Goal: Transaction & Acquisition: Subscribe to service/newsletter

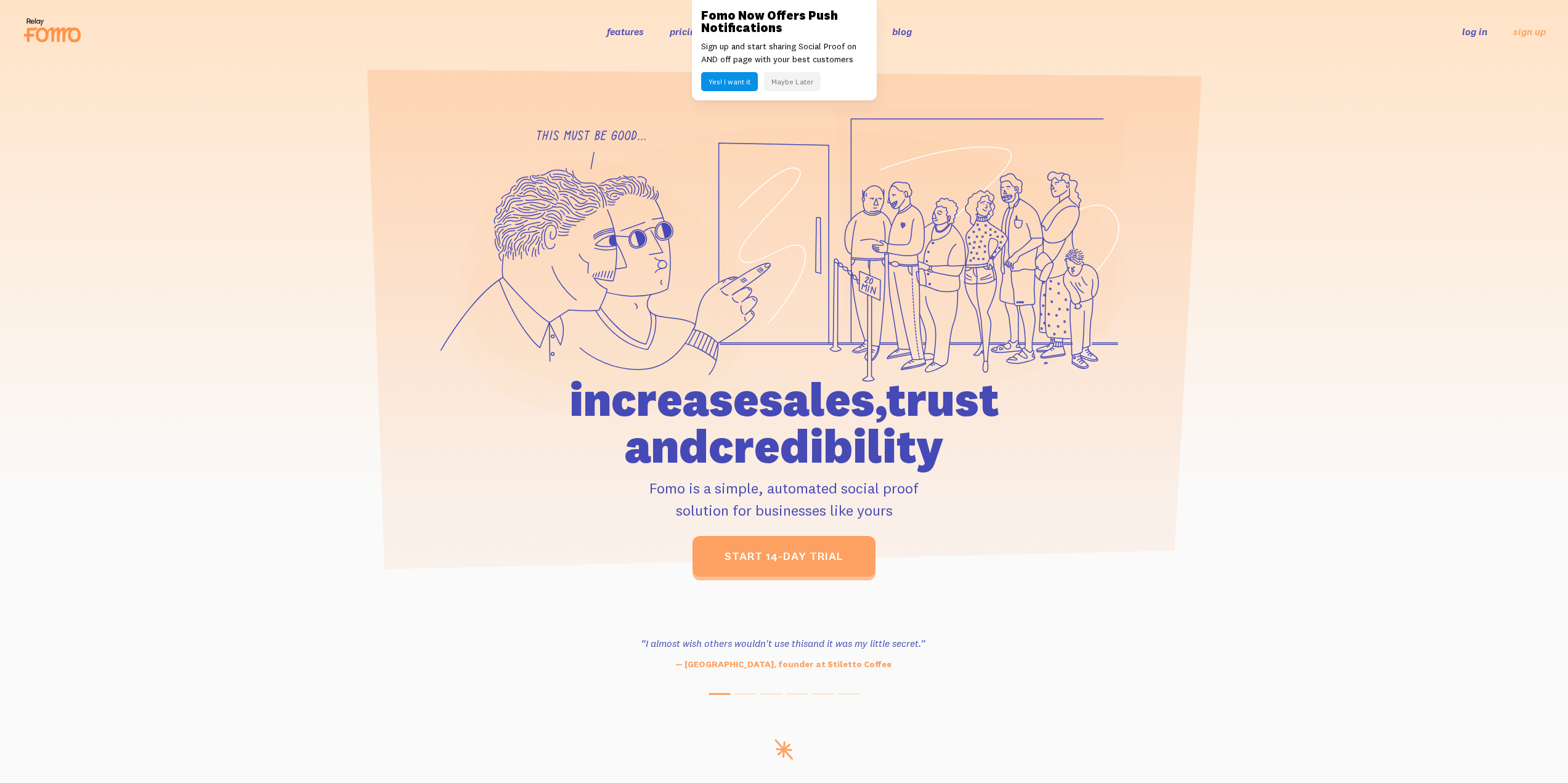
click at [619, 32] on link "features" at bounding box center [625, 31] width 37 height 12
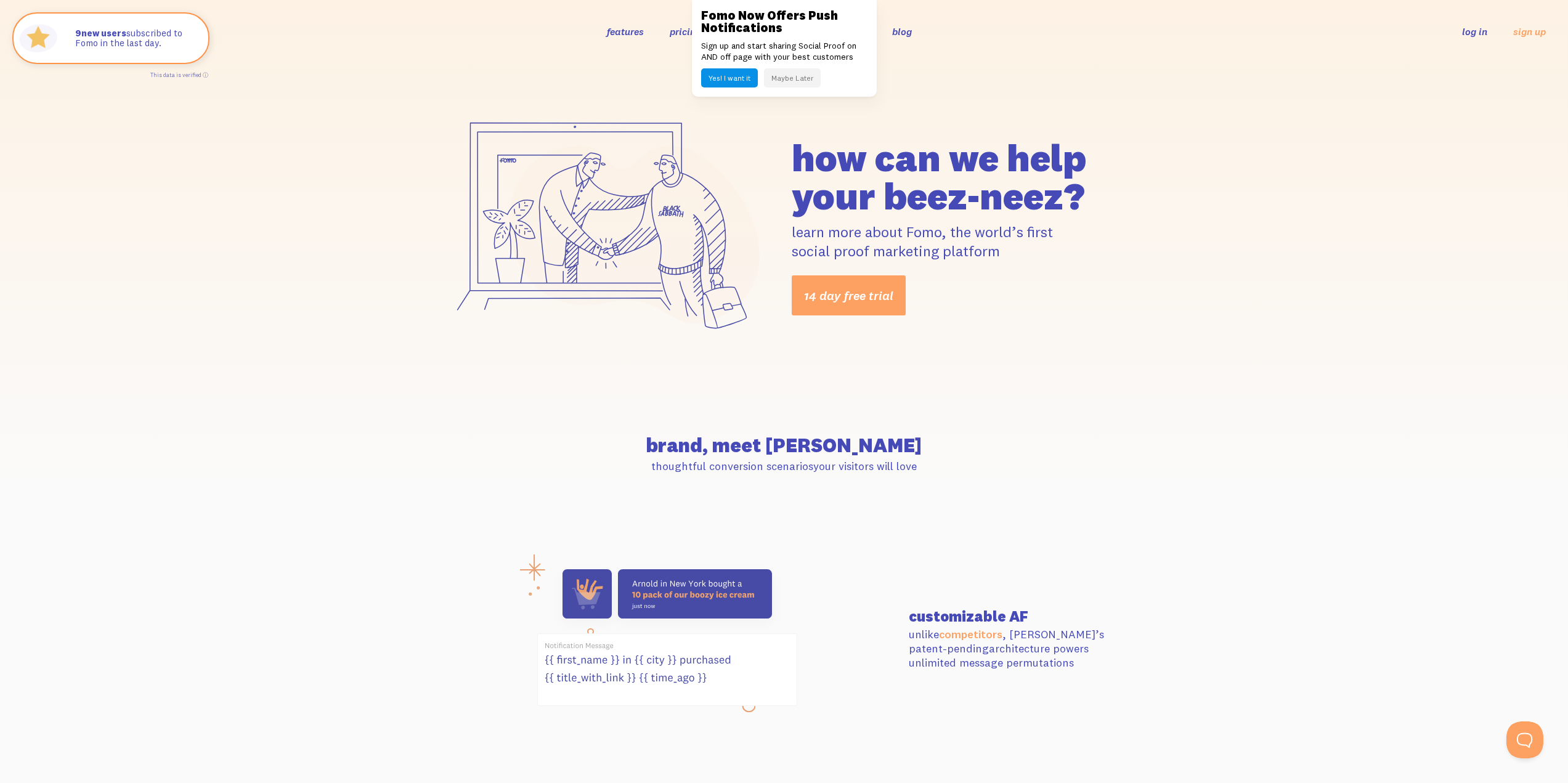
drag, startPoint x: 817, startPoint y: 81, endPoint x: 809, endPoint y: 81, distance: 8.0
click at [815, 79] on div "Yes! I want it Maybe Later" at bounding box center [784, 78] width 167 height 19
click at [802, 81] on button "Maybe Later" at bounding box center [792, 78] width 57 height 19
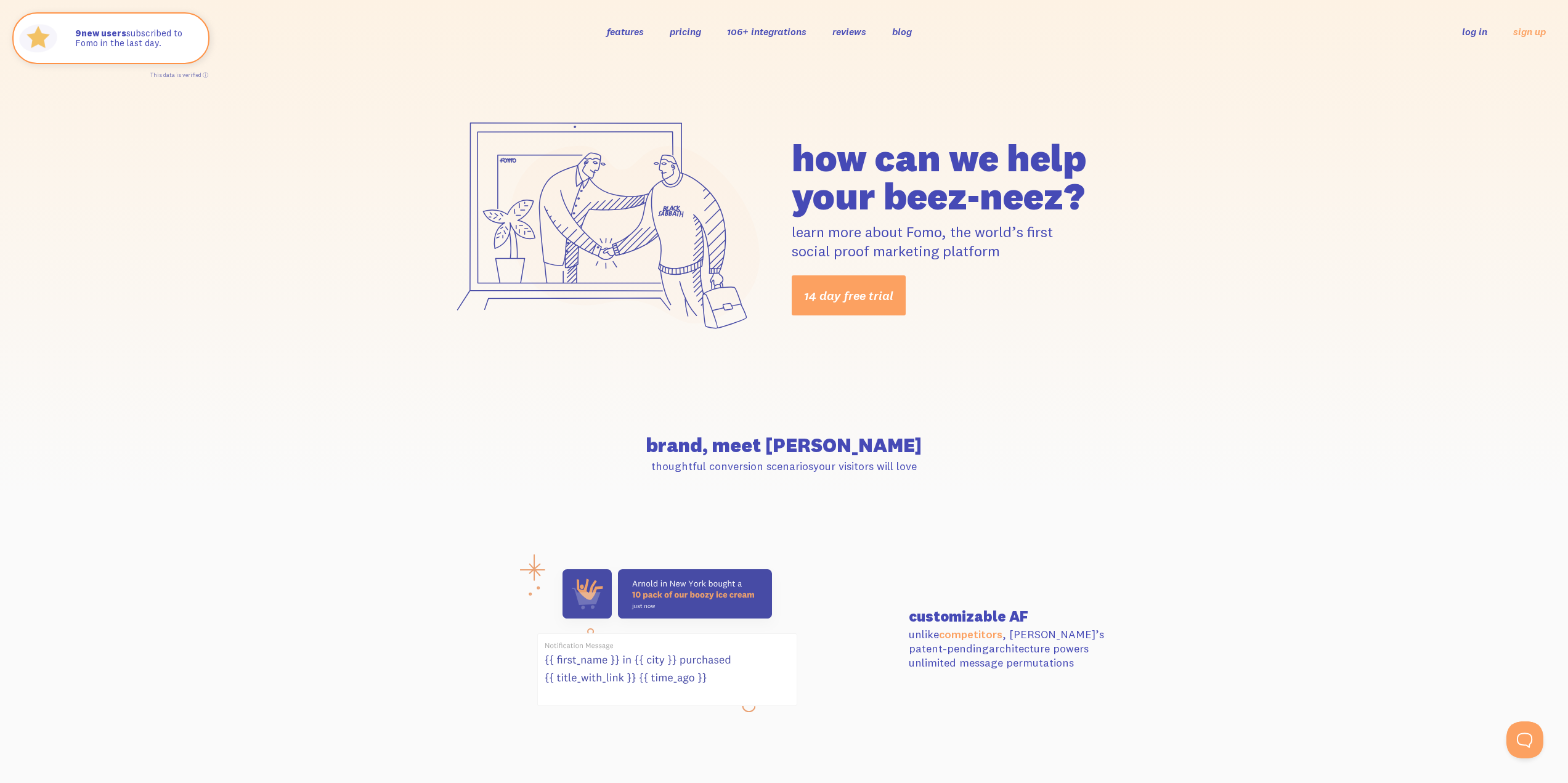
click at [759, 31] on link "106+ integrations" at bounding box center [766, 31] width 79 height 12
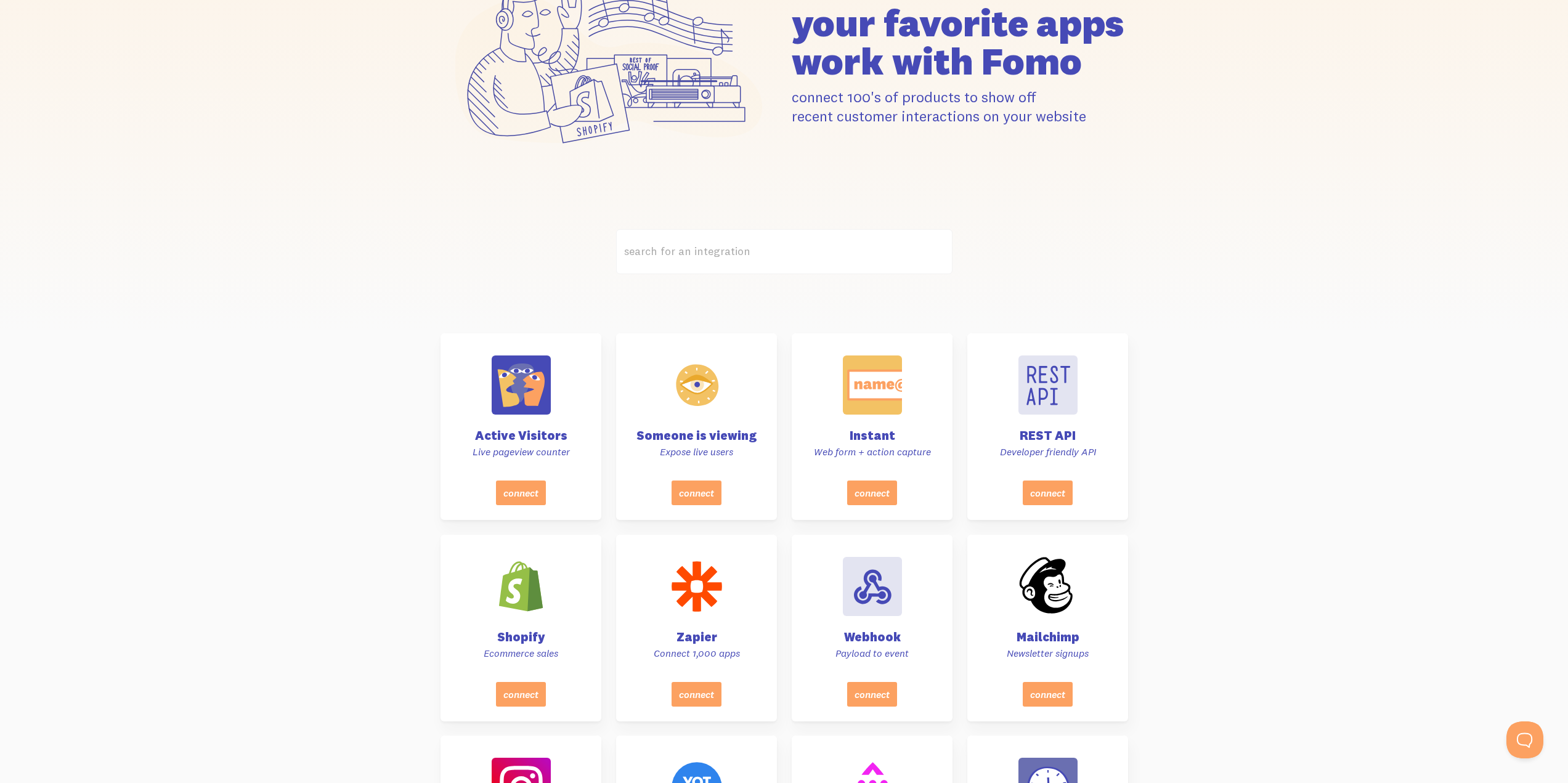
scroll to position [328, 0]
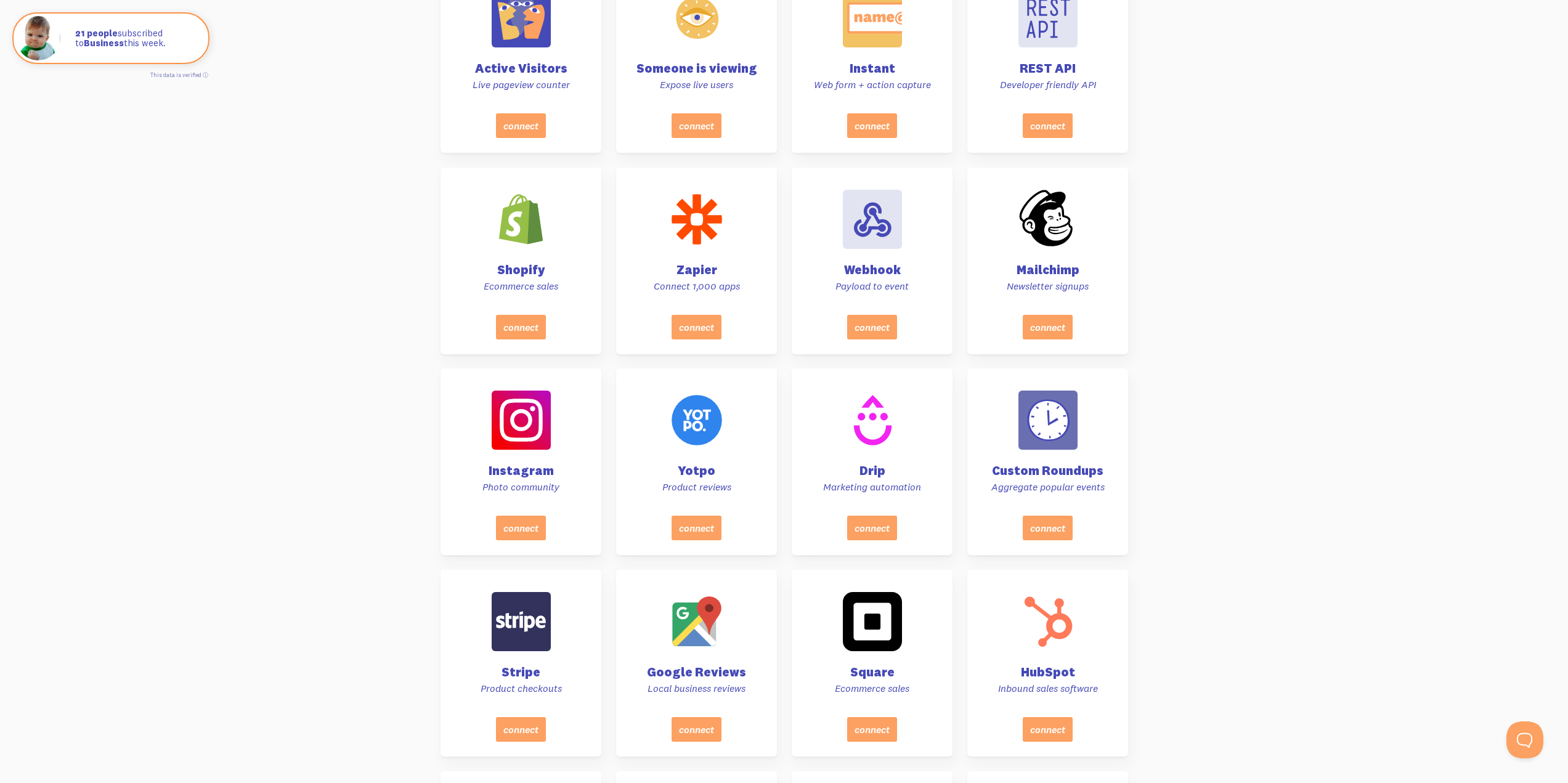
drag, startPoint x: 1465, startPoint y: 354, endPoint x: 1457, endPoint y: 412, distance: 58.5
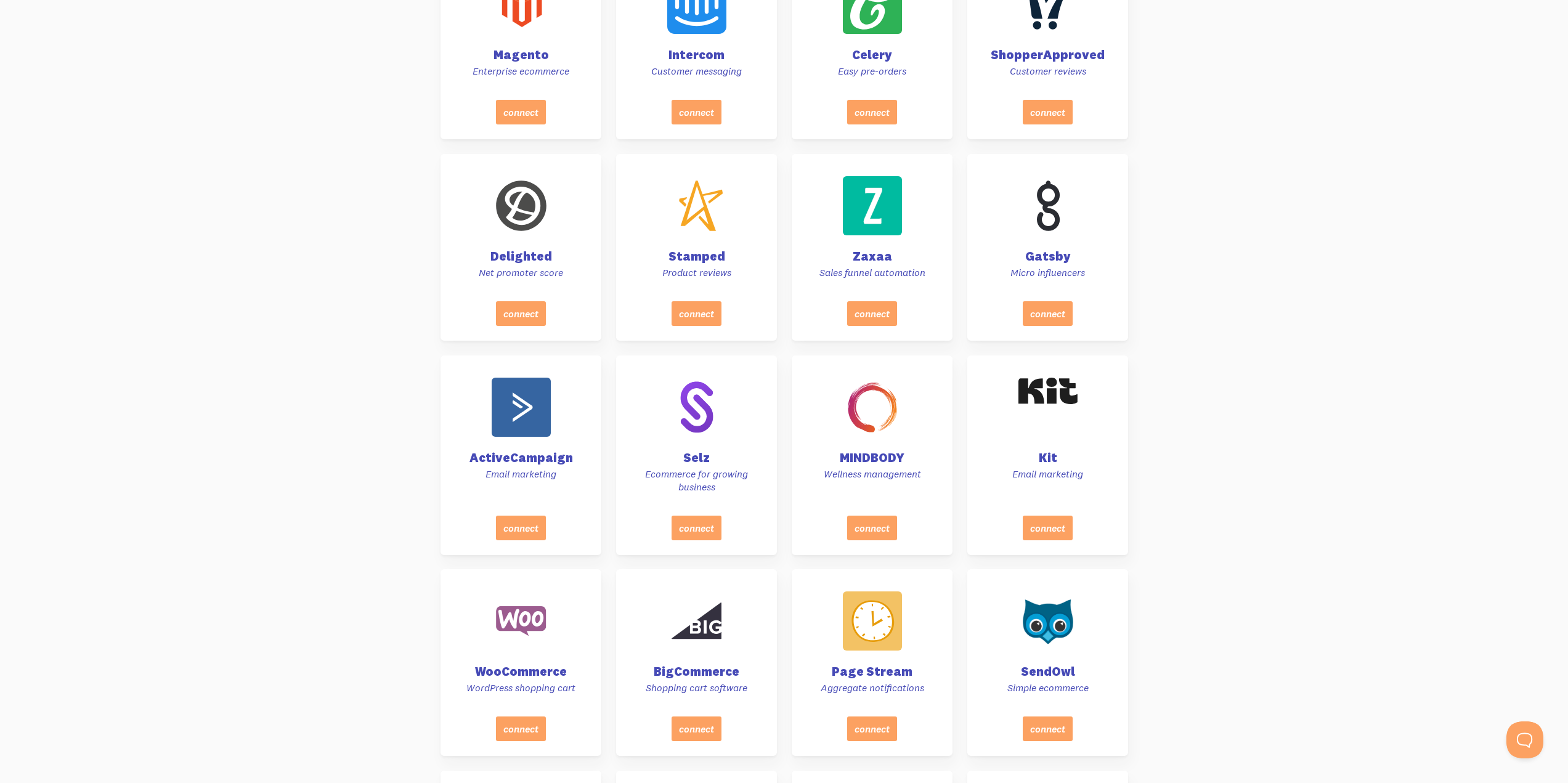
scroll to position [2229, 0]
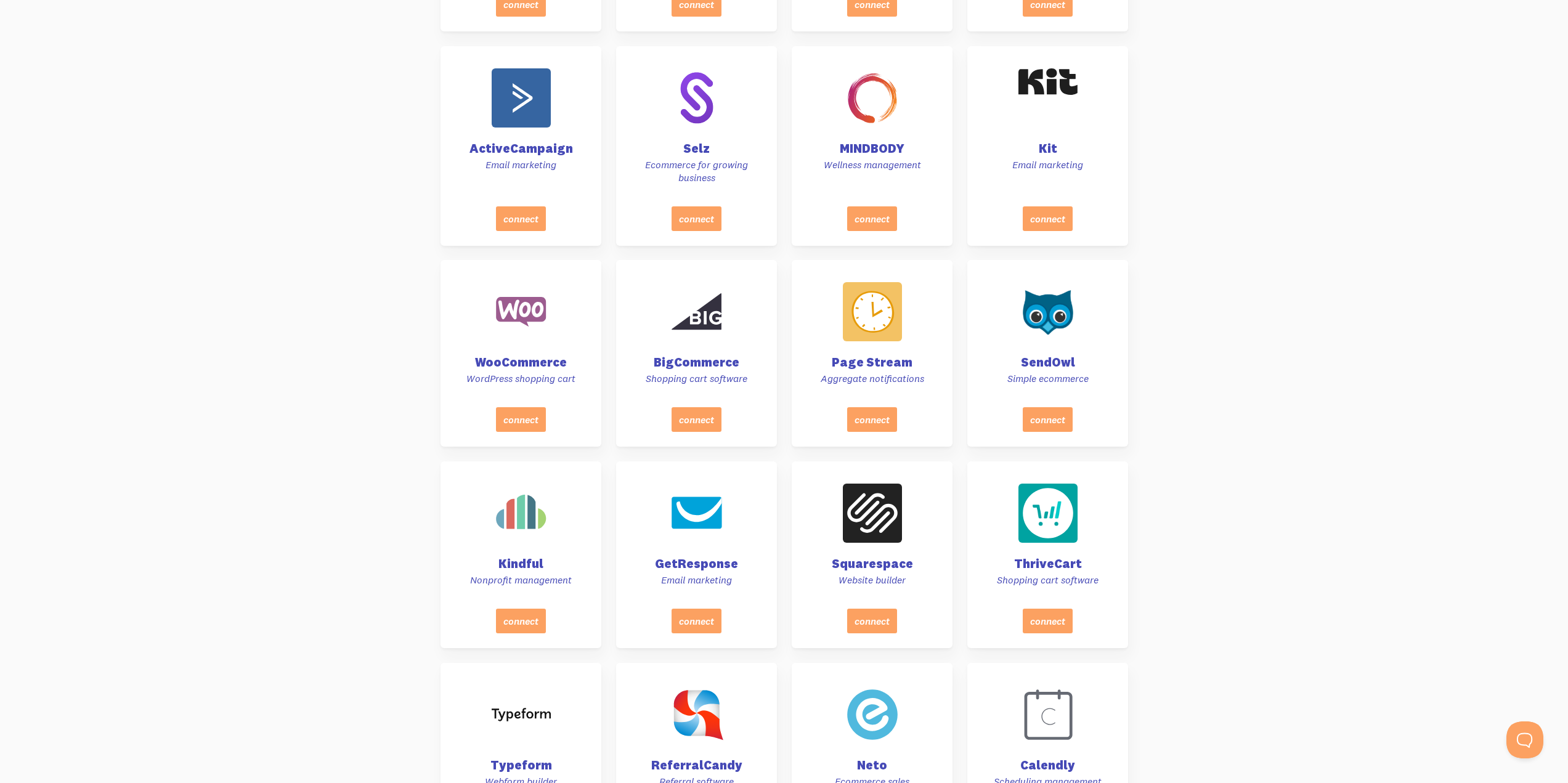
drag, startPoint x: 1424, startPoint y: 375, endPoint x: 1397, endPoint y: 465, distance: 94.0
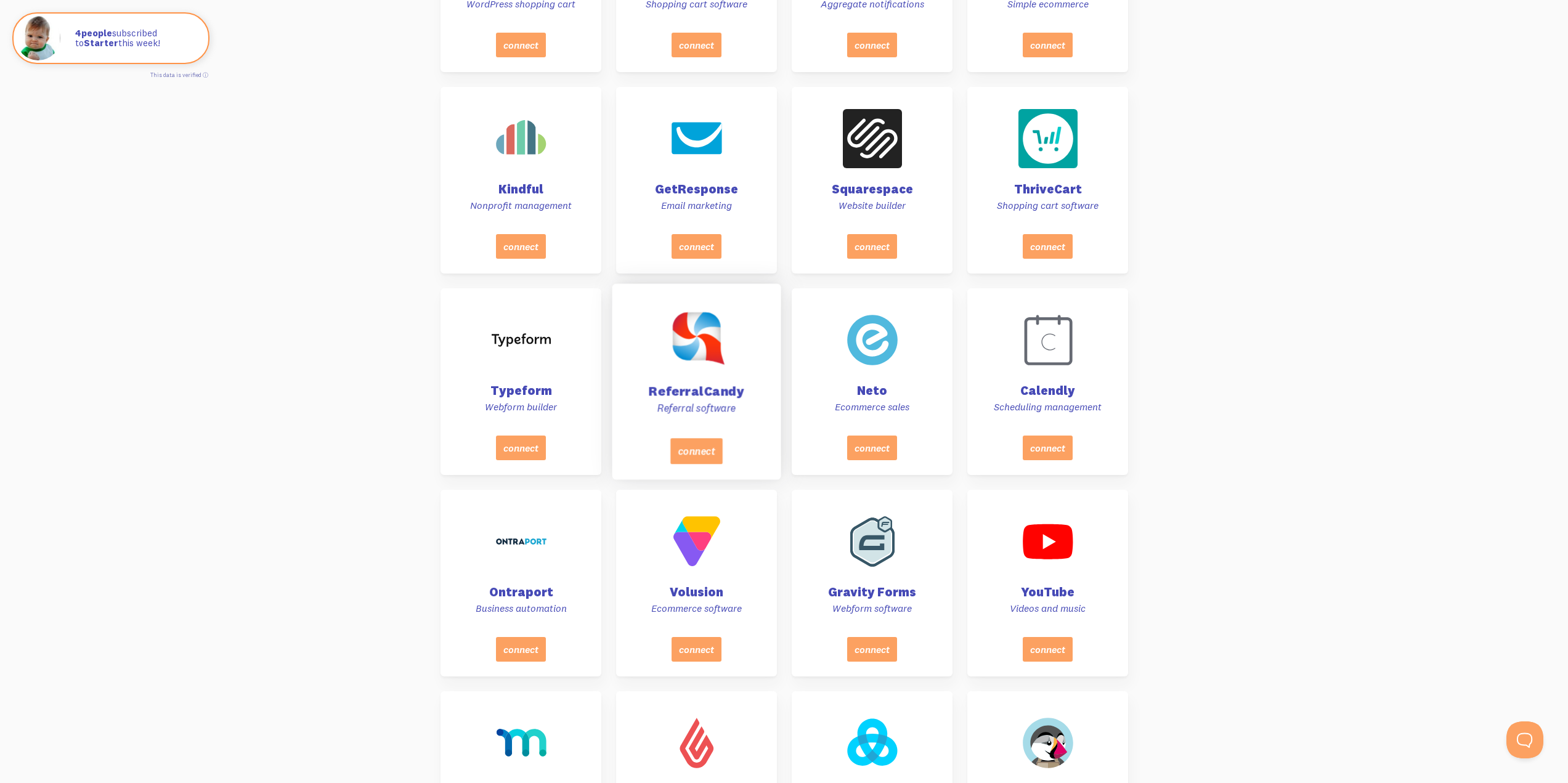
scroll to position [2845, 0]
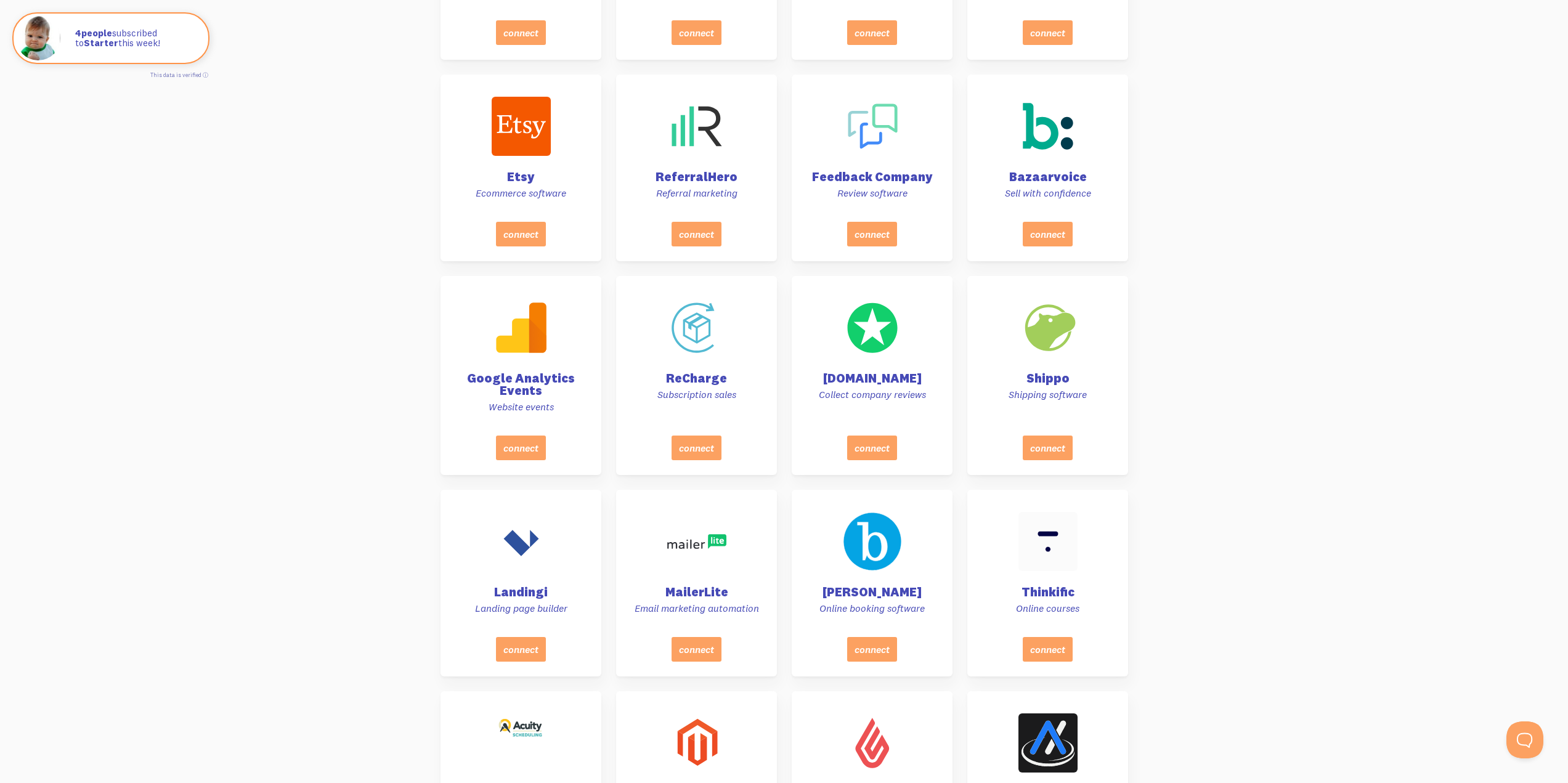
drag, startPoint x: 1457, startPoint y: 375, endPoint x: 1446, endPoint y: 657, distance: 282.2
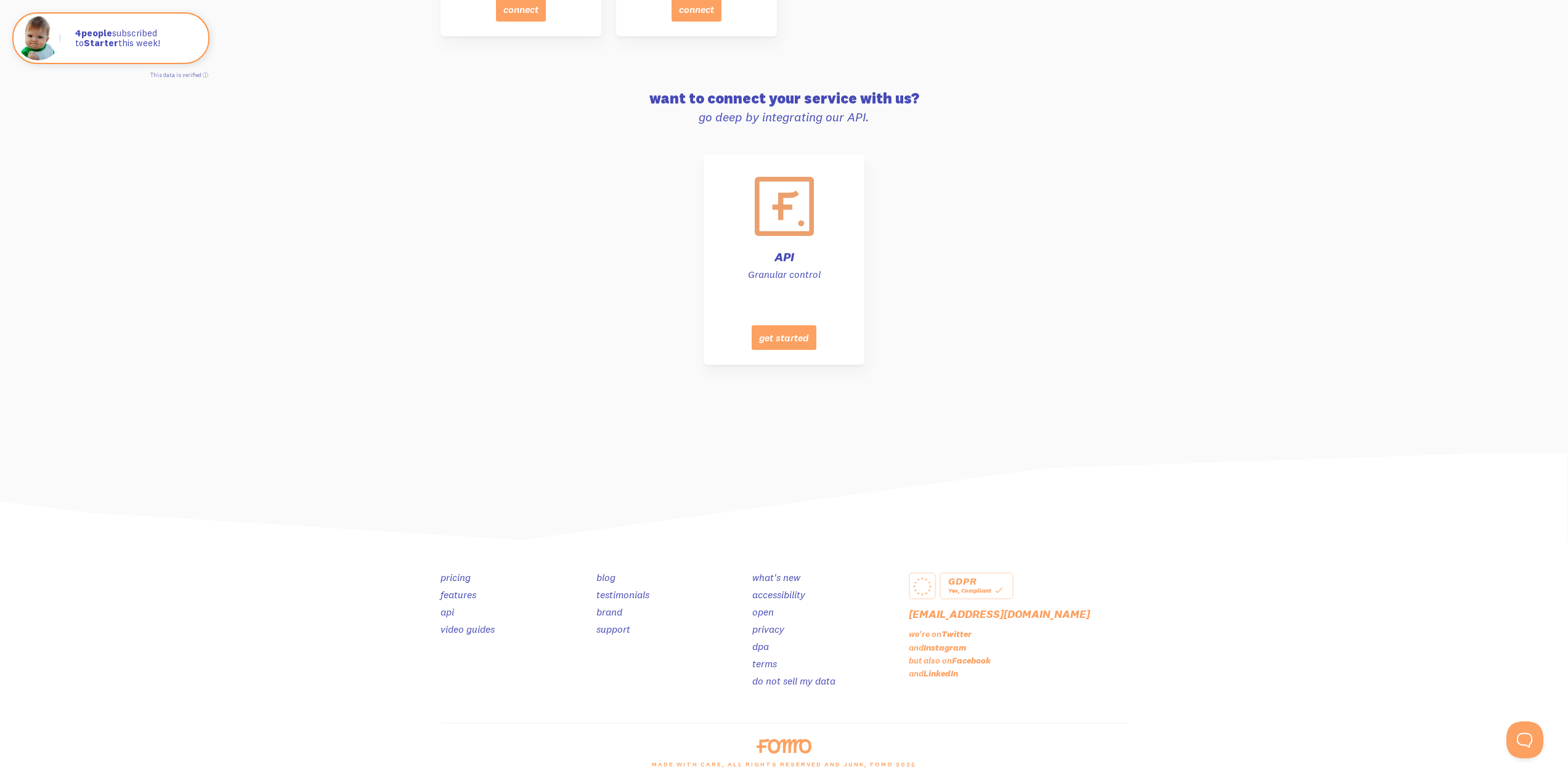
drag, startPoint x: 1376, startPoint y: 167, endPoint x: 1400, endPoint y: 678, distance: 511.6
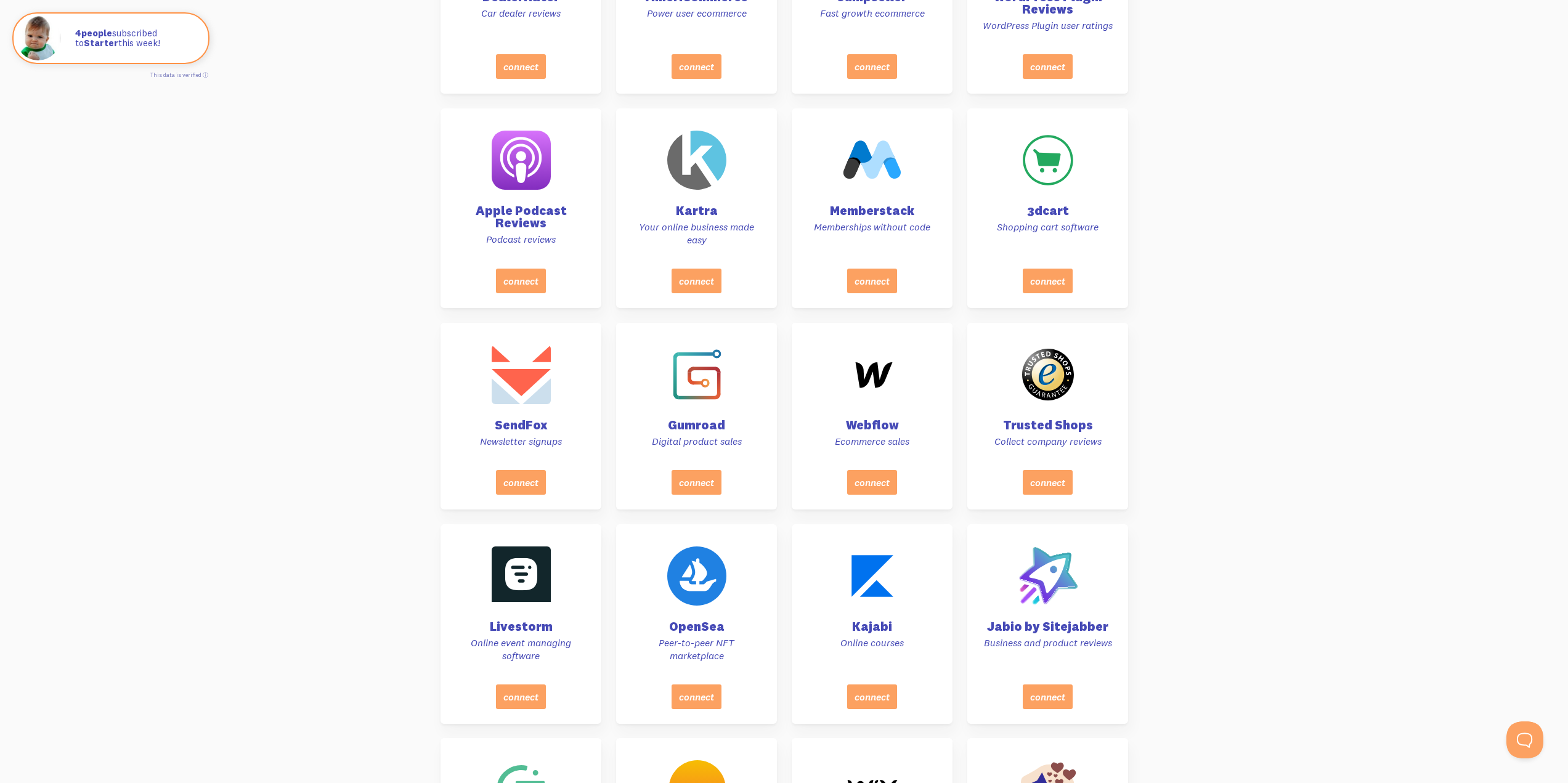
drag, startPoint x: 1400, startPoint y: 678, endPoint x: 1400, endPoint y: 475, distance: 203.0
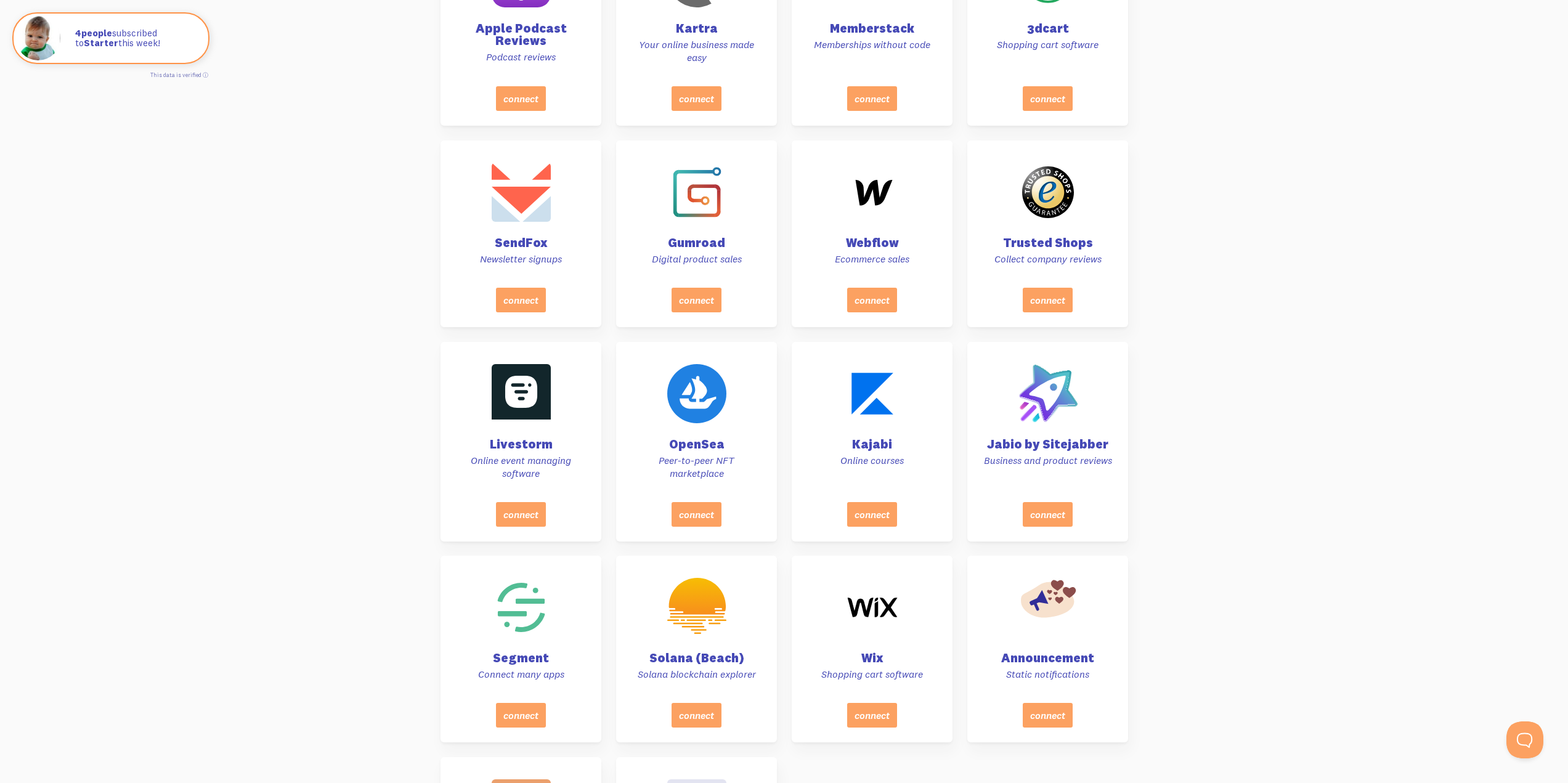
scroll to position [5048, 0]
click at [696, 314] on button "connect" at bounding box center [695, 303] width 53 height 26
